Goal: Information Seeking & Learning: Learn about a topic

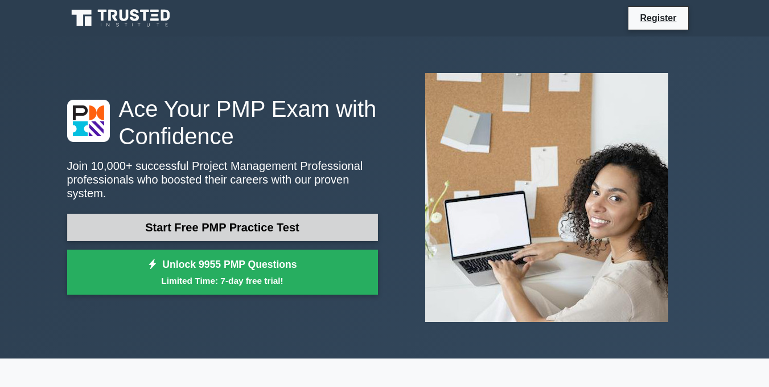
click at [219, 219] on link "Start Free PMP Practice Test" at bounding box center [222, 227] width 311 height 27
